Goal: Find contact information

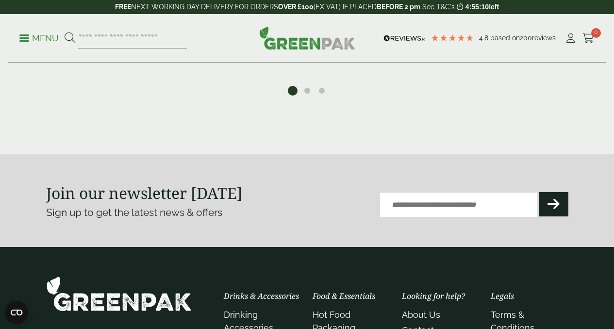
scroll to position [1145, 0]
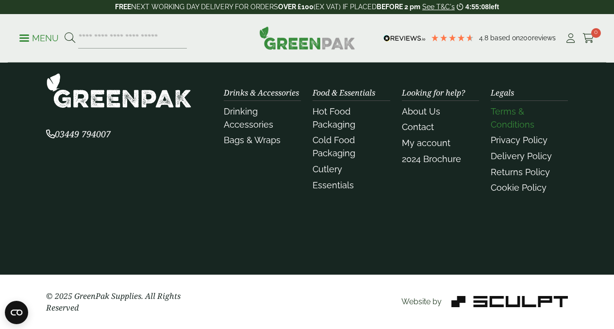
click at [512, 123] on link "Terms & Conditions" at bounding box center [513, 117] width 44 height 23
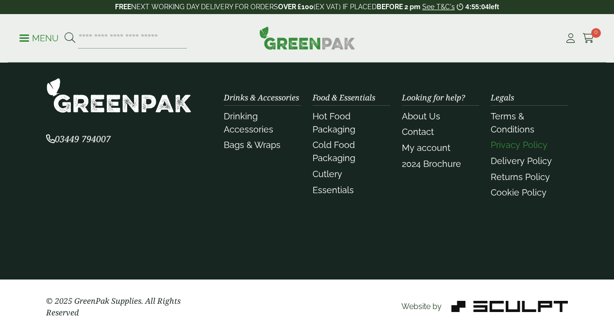
scroll to position [1128, 0]
click at [517, 150] on link "Privacy Policy" at bounding box center [519, 145] width 57 height 10
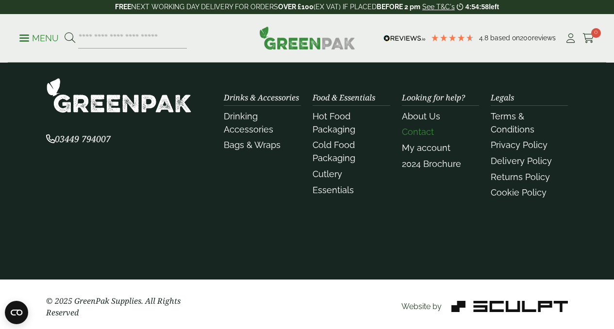
scroll to position [1128, 0]
click at [416, 137] on link "Contact" at bounding box center [418, 132] width 32 height 10
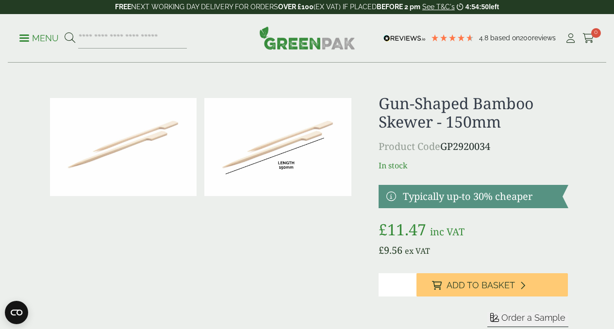
click at [29, 35] on p "Menu" at bounding box center [38, 39] width 39 height 12
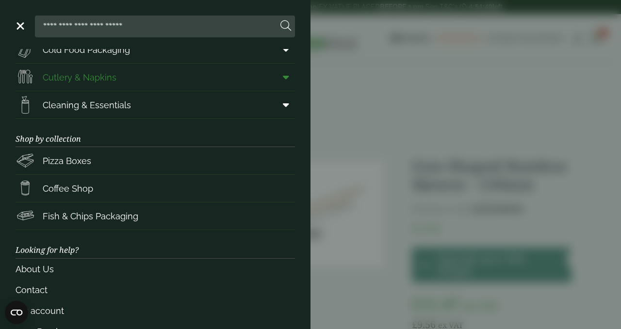
scroll to position [152, 0]
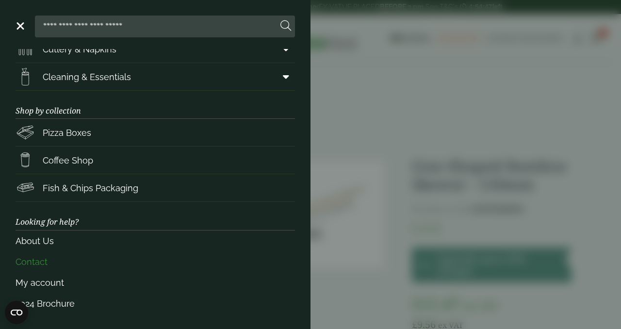
click at [36, 262] on link "Contact" at bounding box center [156, 261] width 280 height 21
